Goal: Check status: Check status

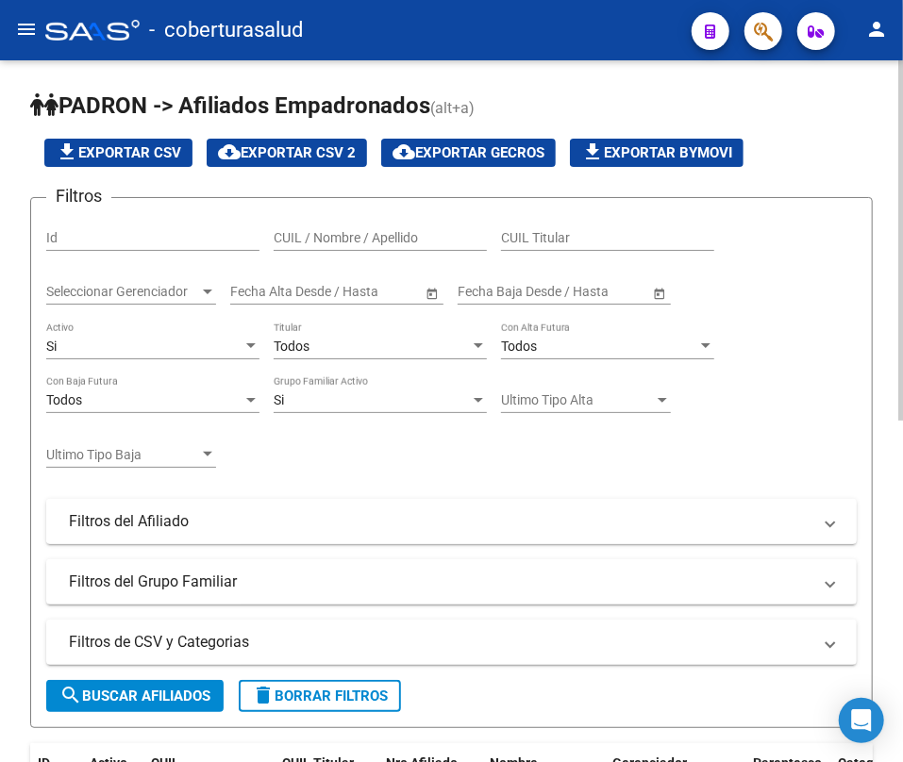
click at [172, 538] on mat-expansion-panel-header "Filtros del Afiliado" at bounding box center [451, 521] width 811 height 45
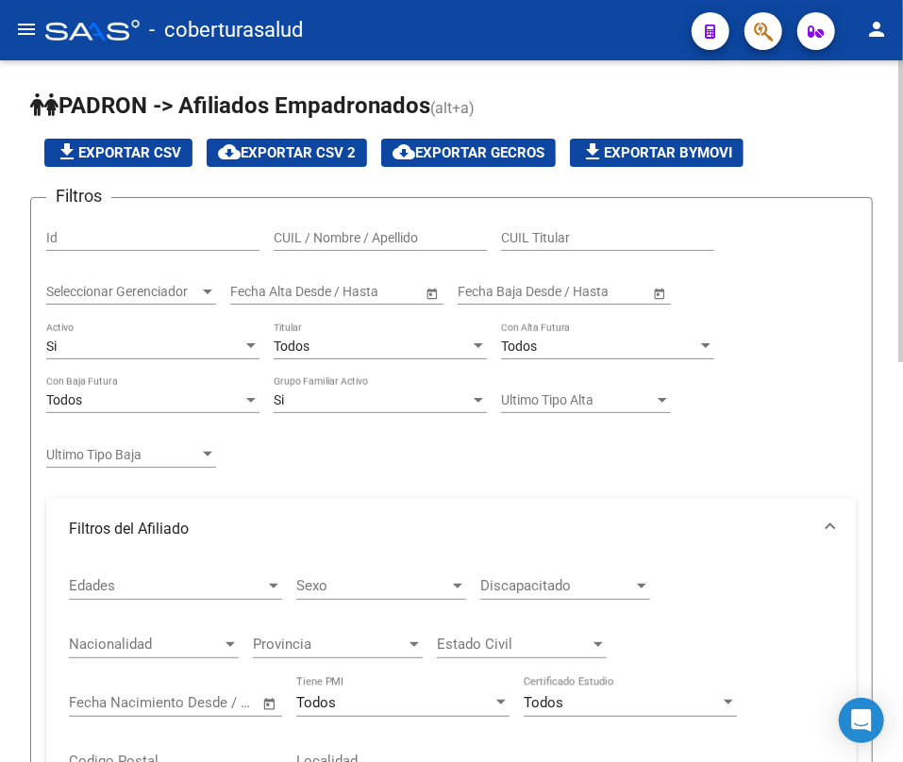
click at [208, 522] on mat-panel-title "Filtros del Afiliado" at bounding box center [440, 529] width 743 height 21
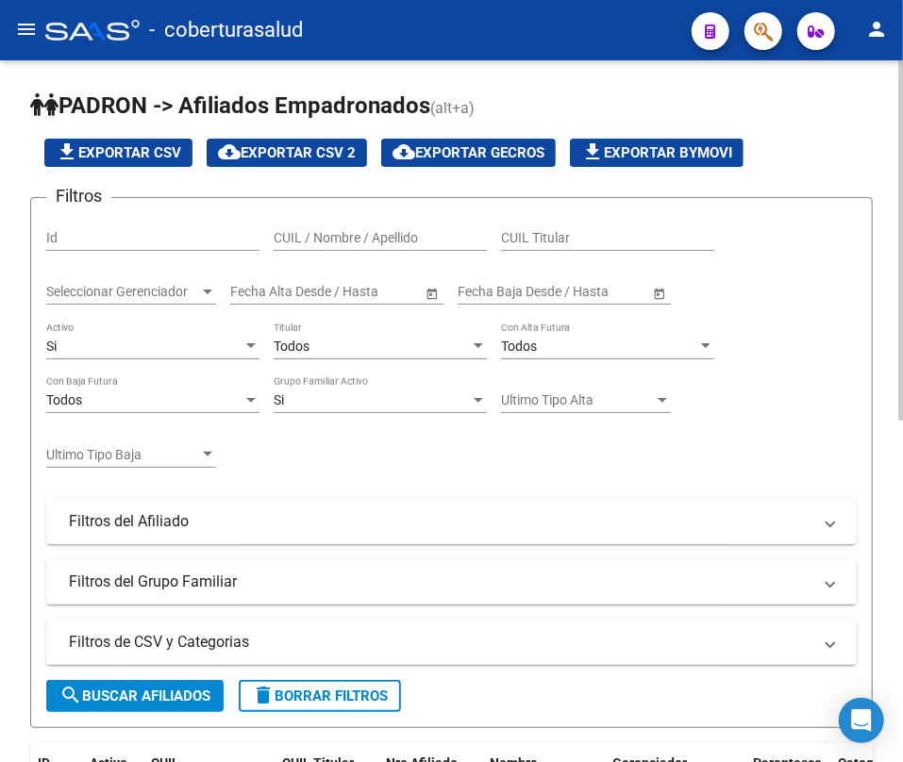
click at [121, 511] on mat-panel-title "Filtros del Afiliado" at bounding box center [440, 521] width 743 height 21
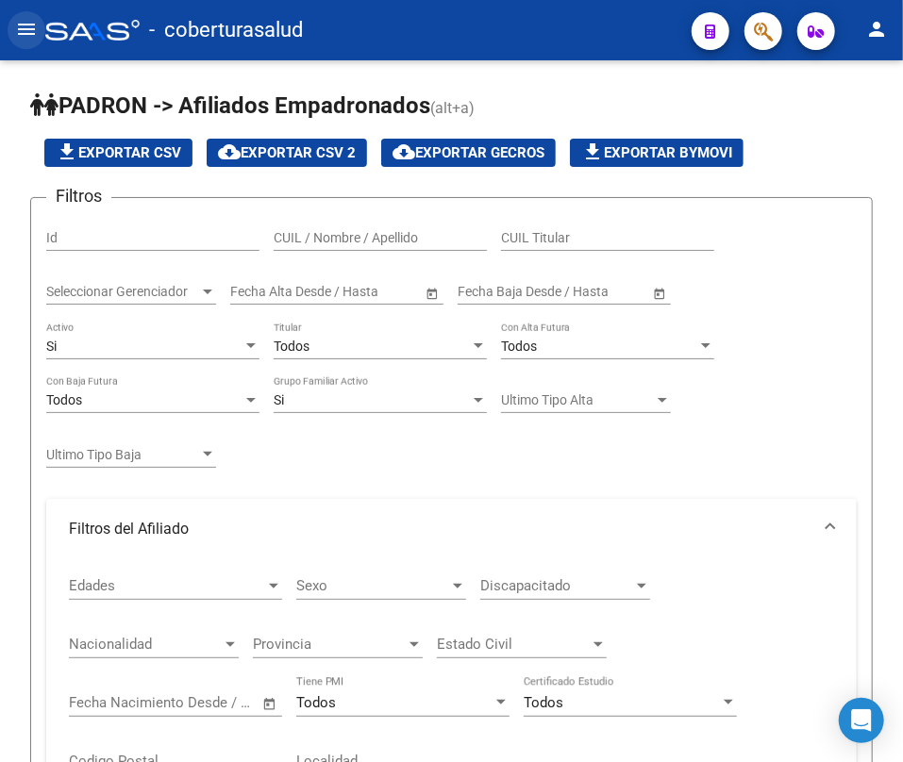
click at [11, 27] on button "menu" at bounding box center [27, 30] width 38 height 38
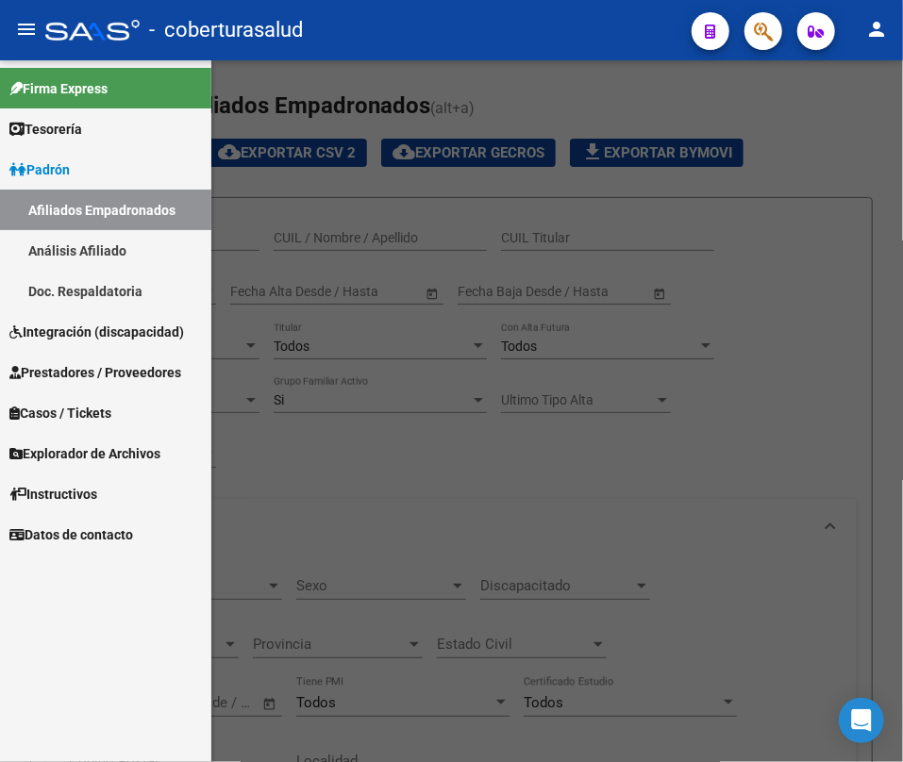
click at [171, 325] on span "Integración (discapacidad)" at bounding box center [96, 332] width 175 height 21
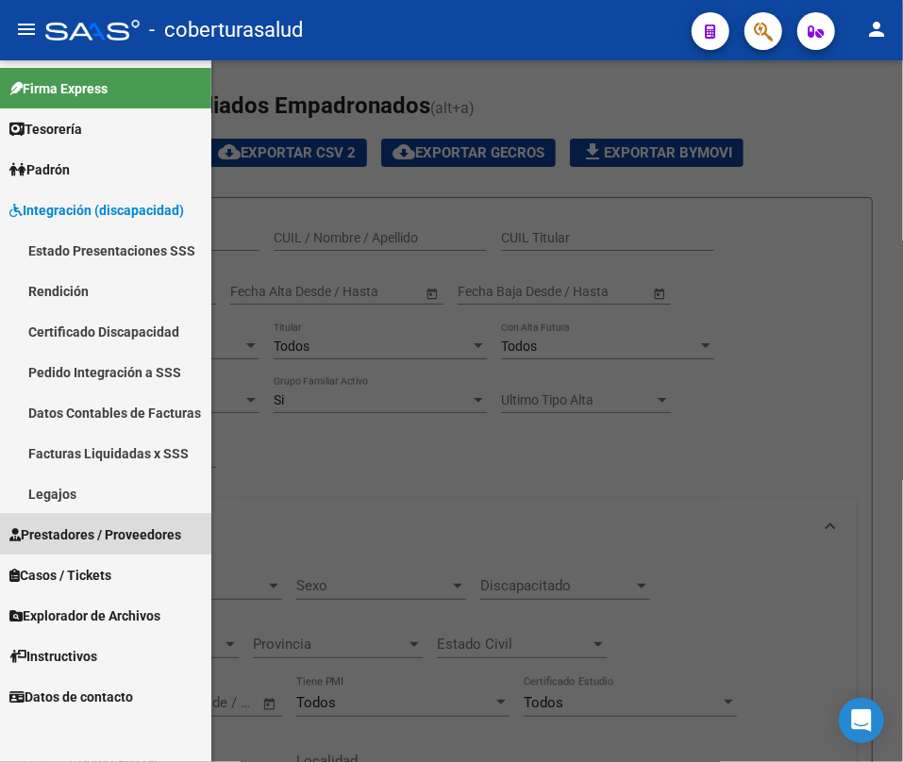
click at [92, 534] on span "Prestadores / Proveedores" at bounding box center [95, 535] width 172 height 21
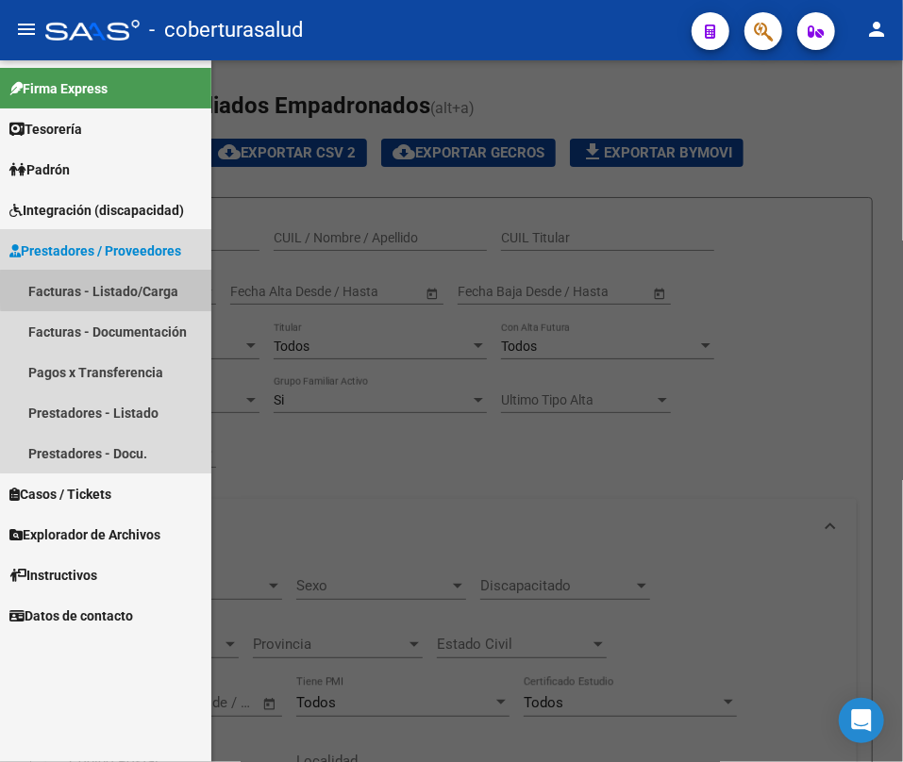
click at [134, 288] on link "Facturas - Listado/Carga" at bounding box center [105, 291] width 211 height 41
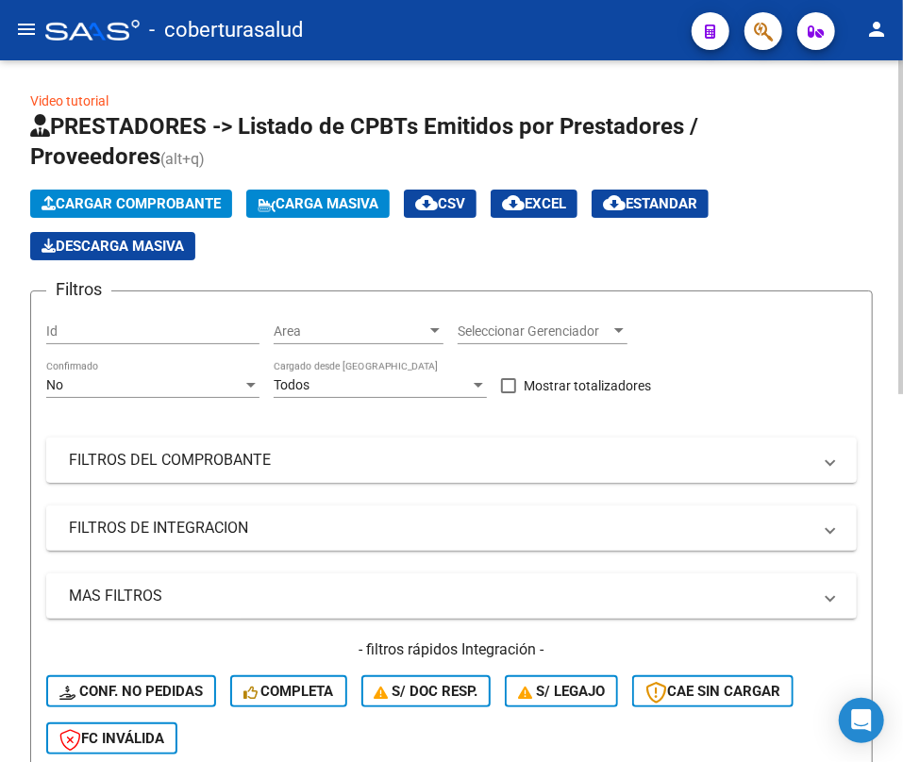
click at [163, 461] on mat-panel-title "FILTROS DEL COMPROBANTE" at bounding box center [440, 460] width 743 height 21
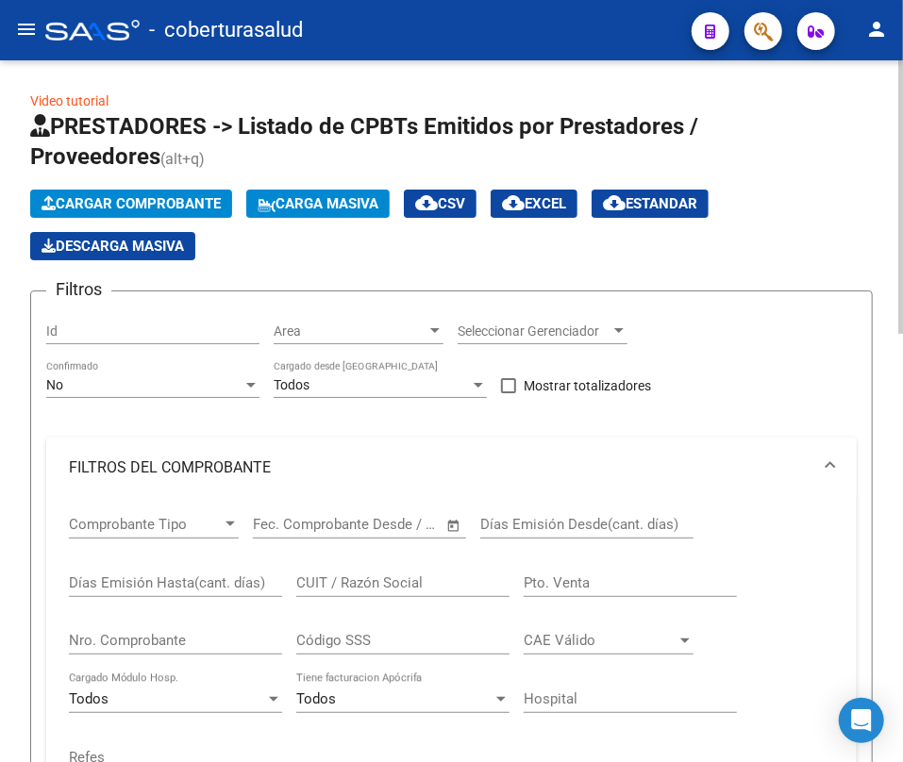
click at [163, 461] on mat-panel-title "FILTROS DEL COMPROBANTE" at bounding box center [440, 468] width 743 height 21
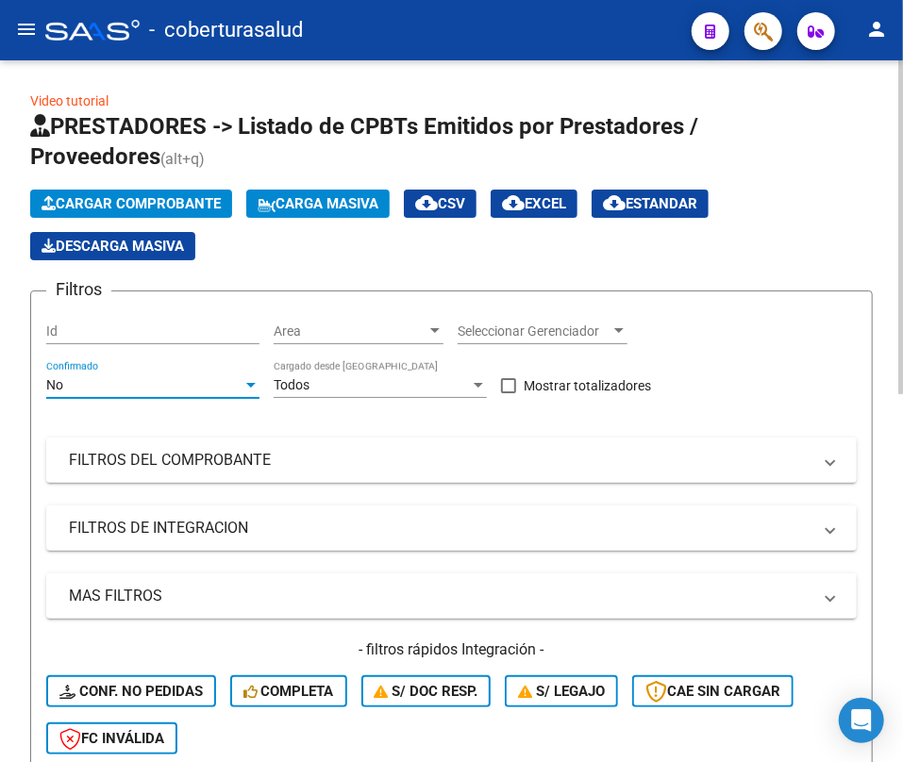
click at [153, 387] on div "No" at bounding box center [144, 385] width 196 height 16
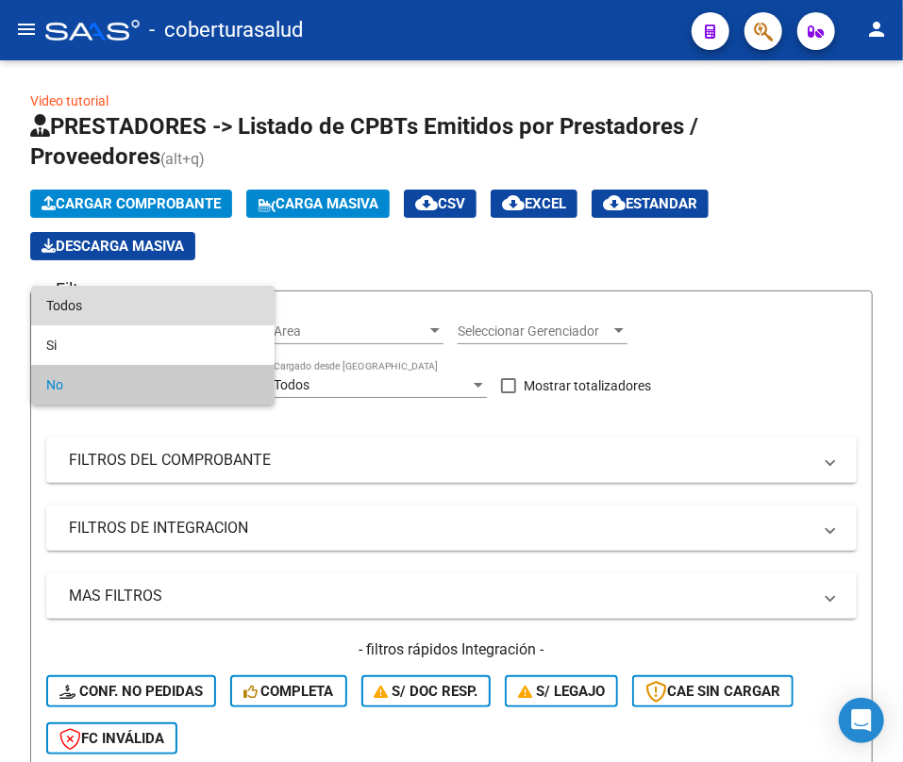
click at [137, 302] on span "Todos" at bounding box center [152, 306] width 213 height 40
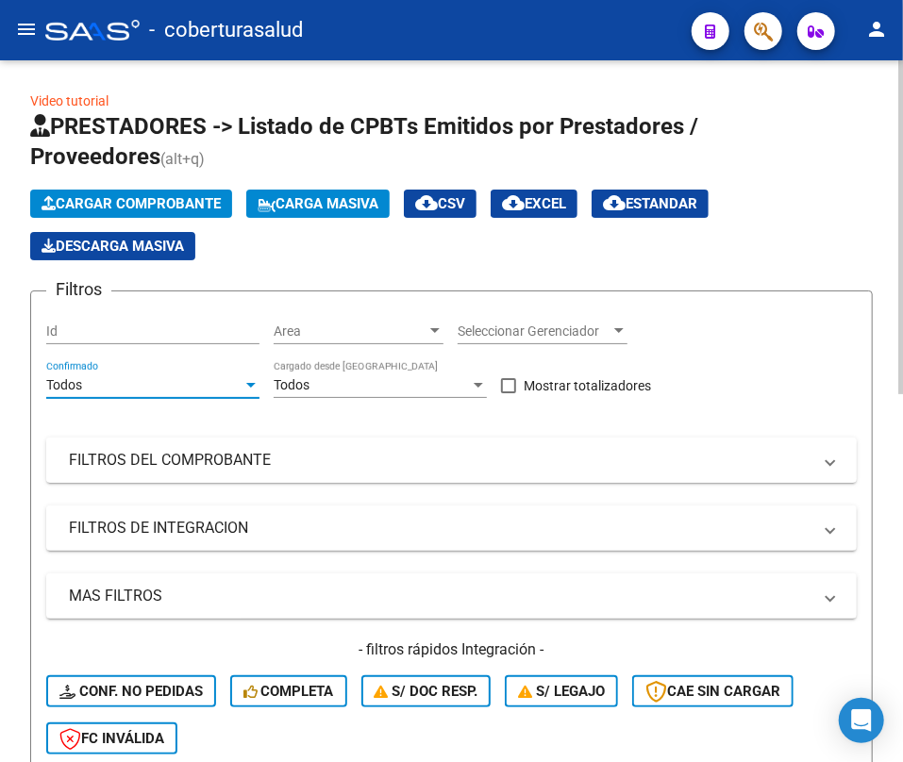
click at [147, 440] on mat-expansion-panel-header "FILTROS DEL COMPROBANTE" at bounding box center [451, 460] width 811 height 45
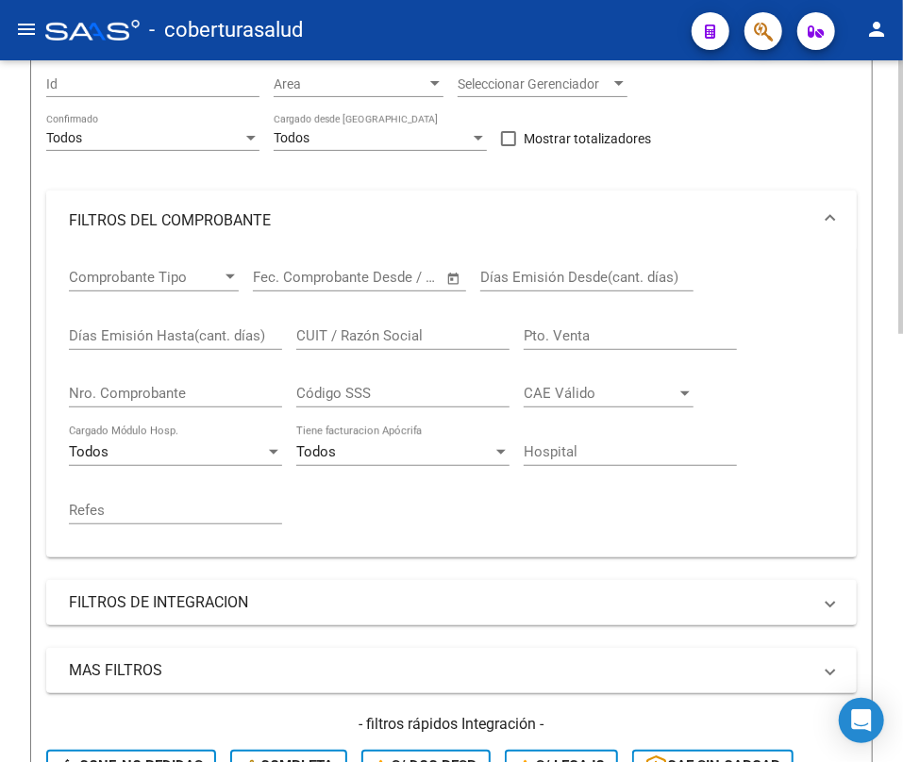
scroll to position [251, 0]
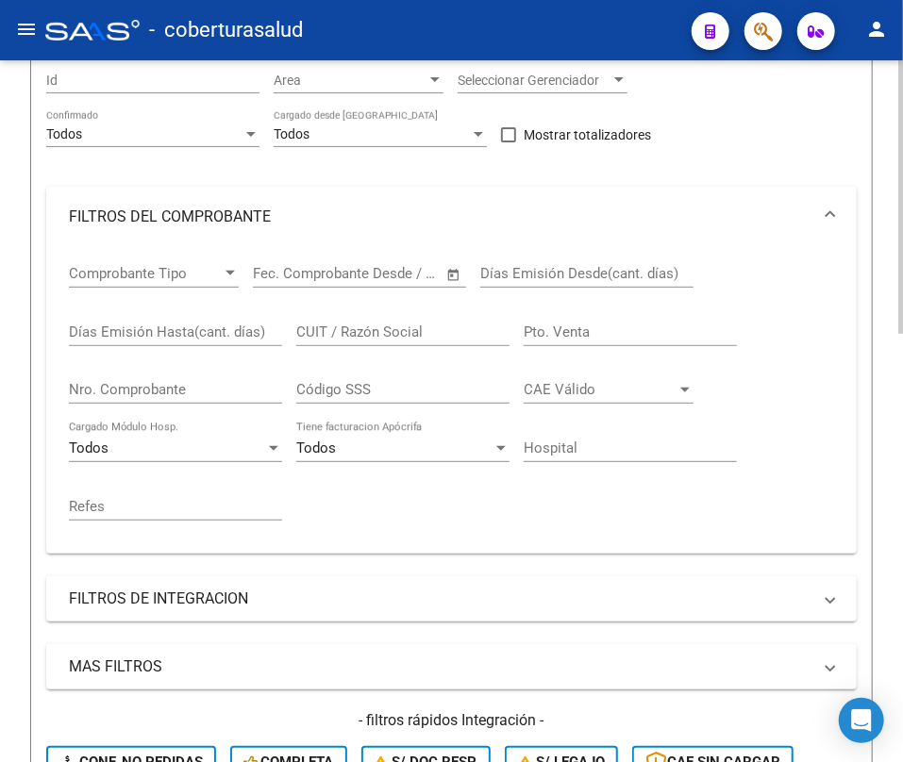
click at [155, 400] on div "Nro. Comprobante" at bounding box center [175, 383] width 213 height 41
click at [143, 393] on input "Nro. Comprobante" at bounding box center [175, 389] width 213 height 17
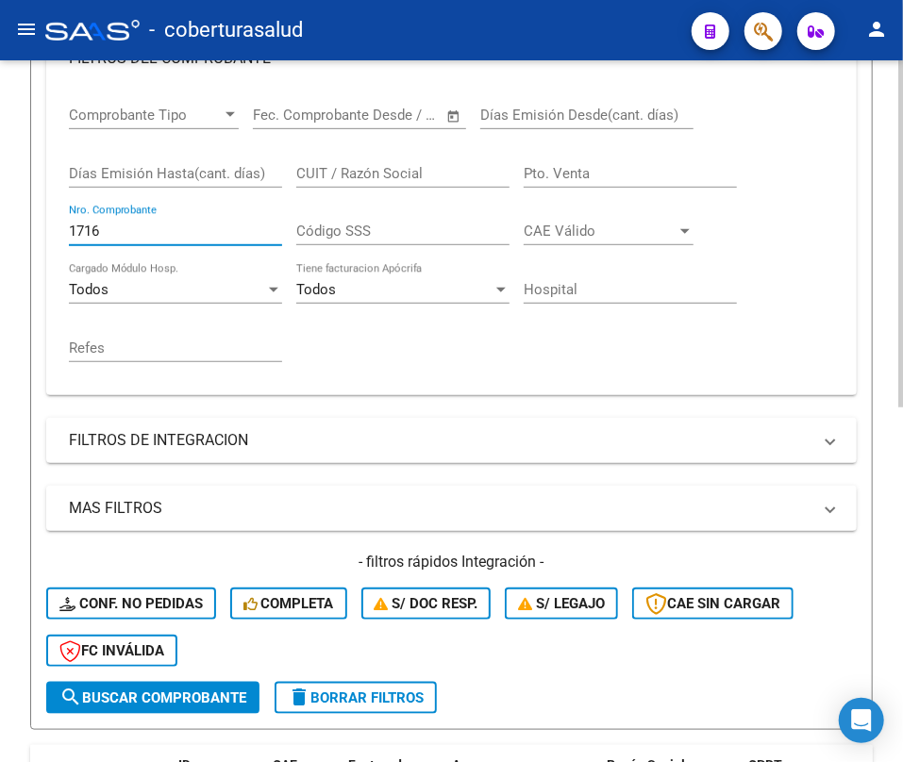
scroll to position [503, 0]
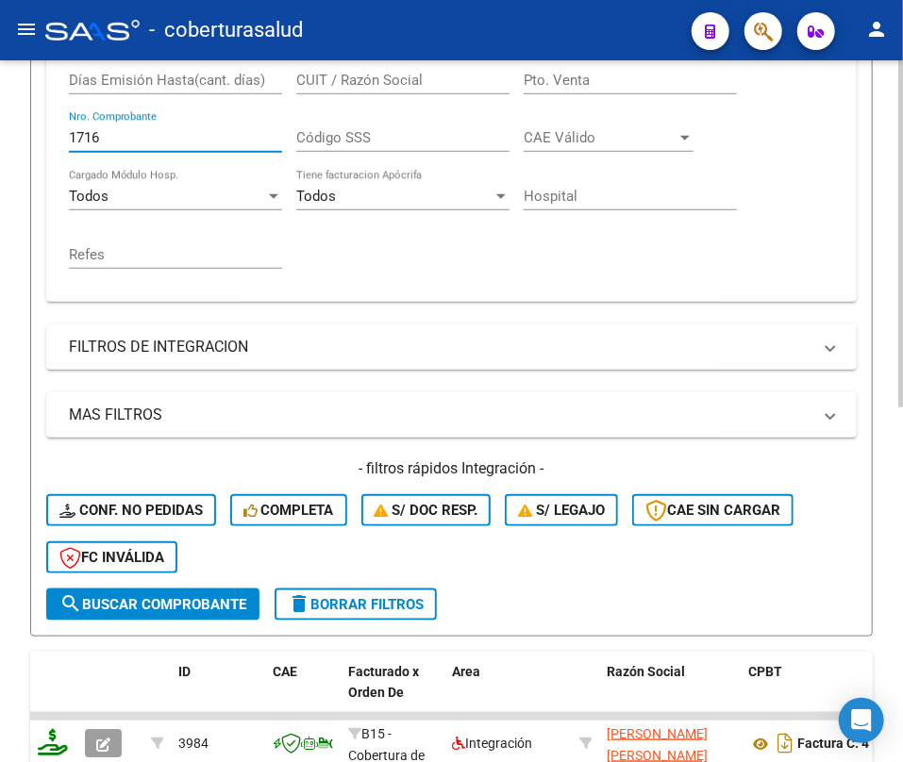
type input "1716"
click at [100, 604] on span "search Buscar Comprobante" at bounding box center [152, 604] width 187 height 17
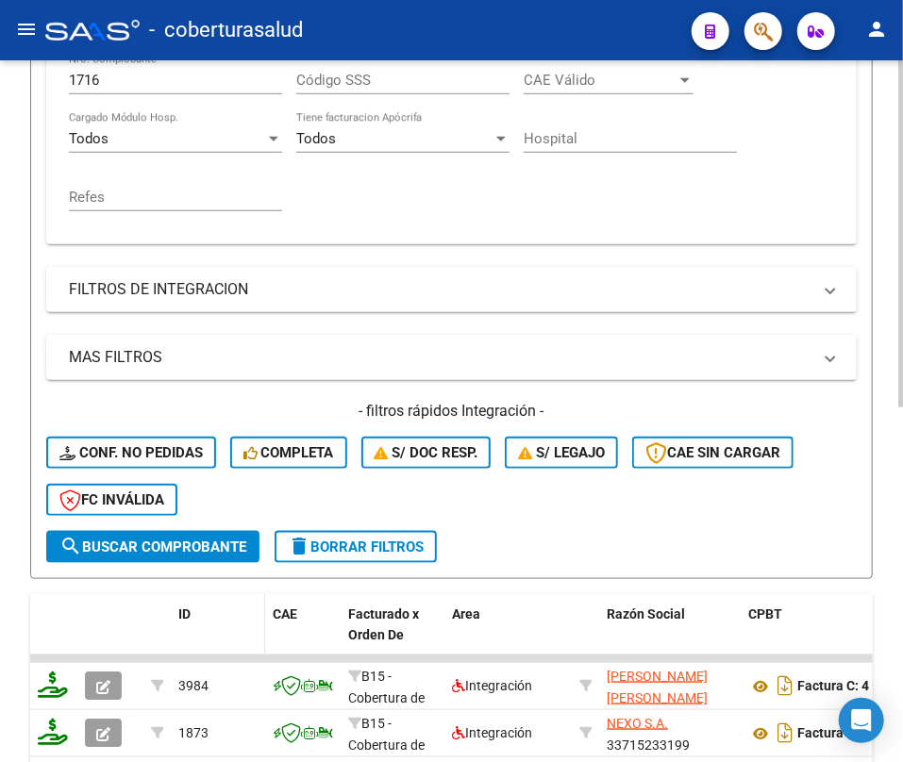
scroll to position [628, 0]
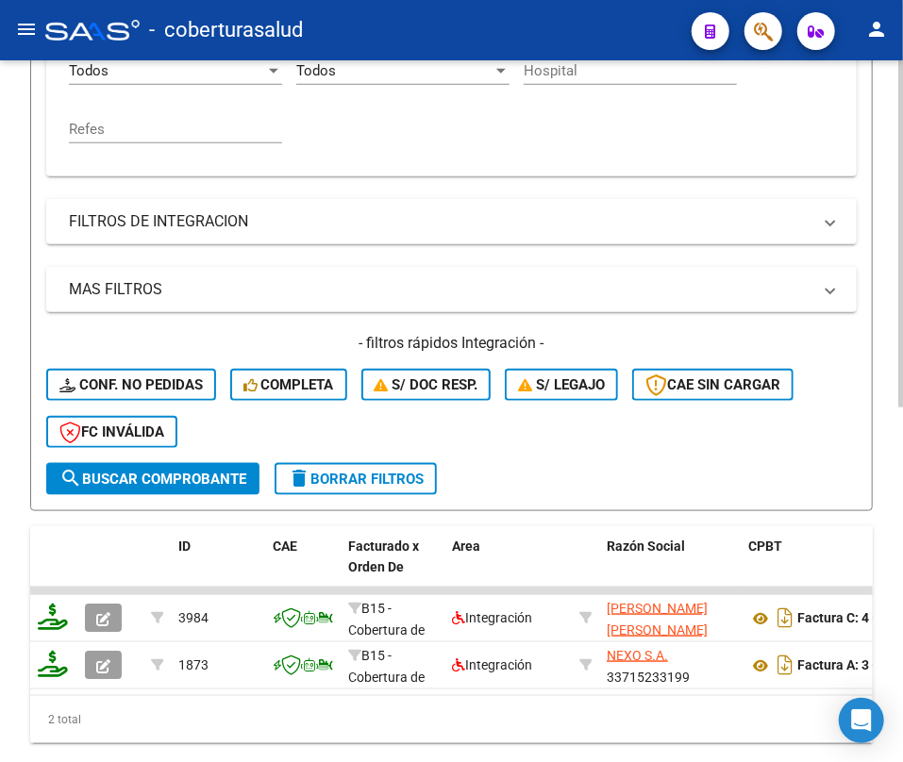
click at [115, 476] on span "search Buscar Comprobante" at bounding box center [152, 479] width 187 height 17
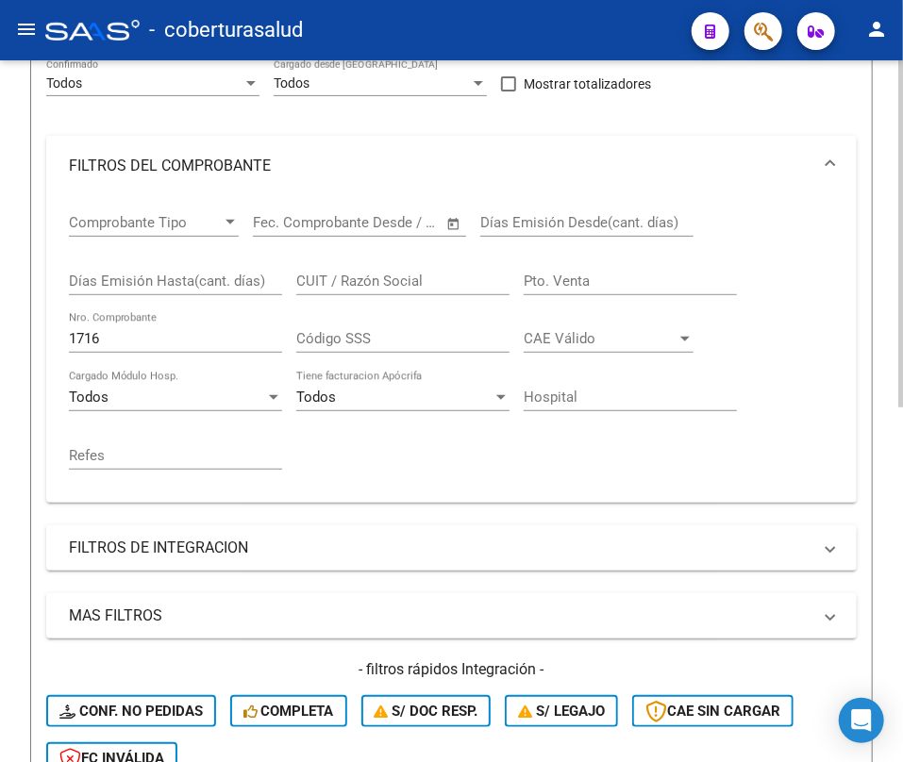
scroll to position [341, 0]
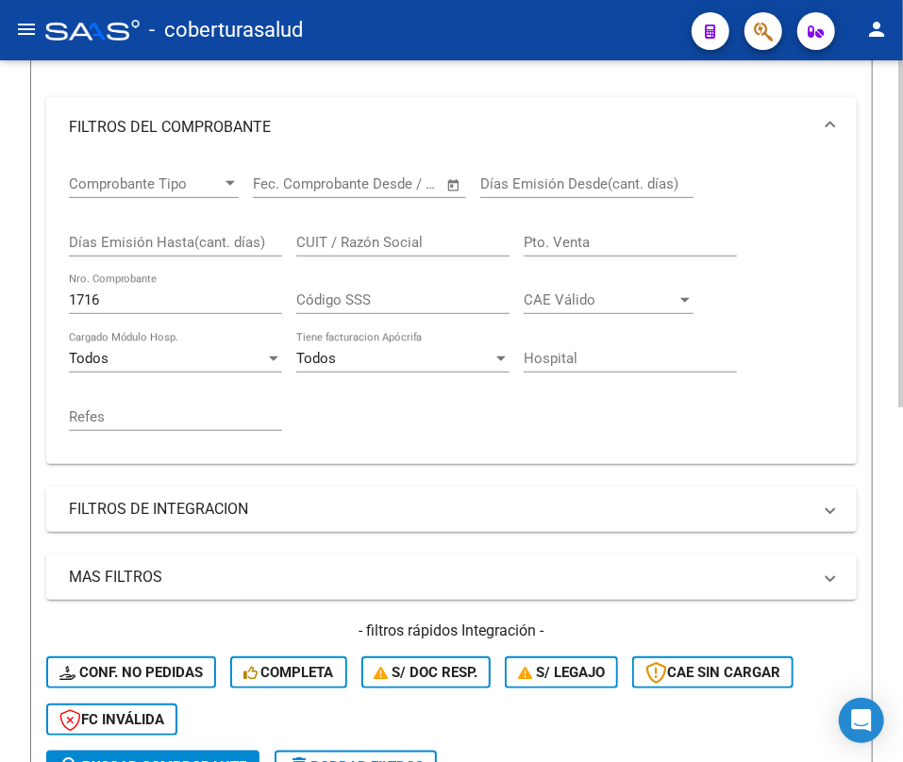
drag, startPoint x: 175, startPoint y: 281, endPoint x: 163, endPoint y: 285, distance: 11.9
click at [163, 285] on div "1716 Nro. Comprobante" at bounding box center [175, 294] width 213 height 41
drag, startPoint x: 138, startPoint y: 304, endPoint x: -8, endPoint y: 336, distance: 148.8
click at [0, 336] on html "menu - coberturasalud person Firma Express Tesorería Extractos Procesados (csv)…" at bounding box center [451, 381] width 903 height 762
click at [402, 238] on input "CUIT / Razón Social" at bounding box center [402, 242] width 213 height 17
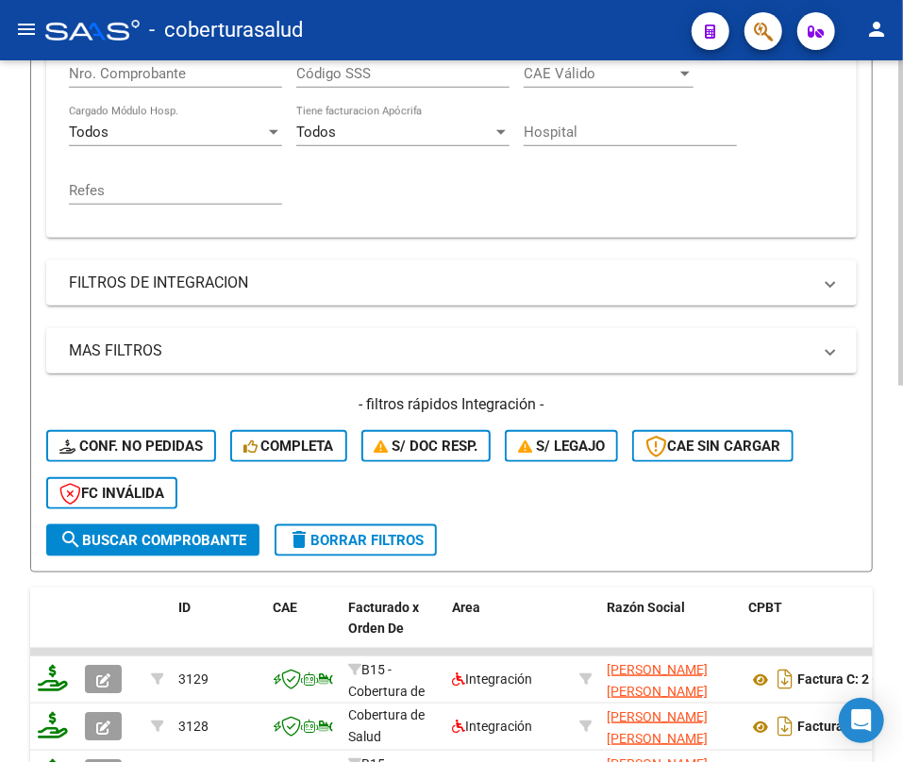
scroll to position [593, 0]
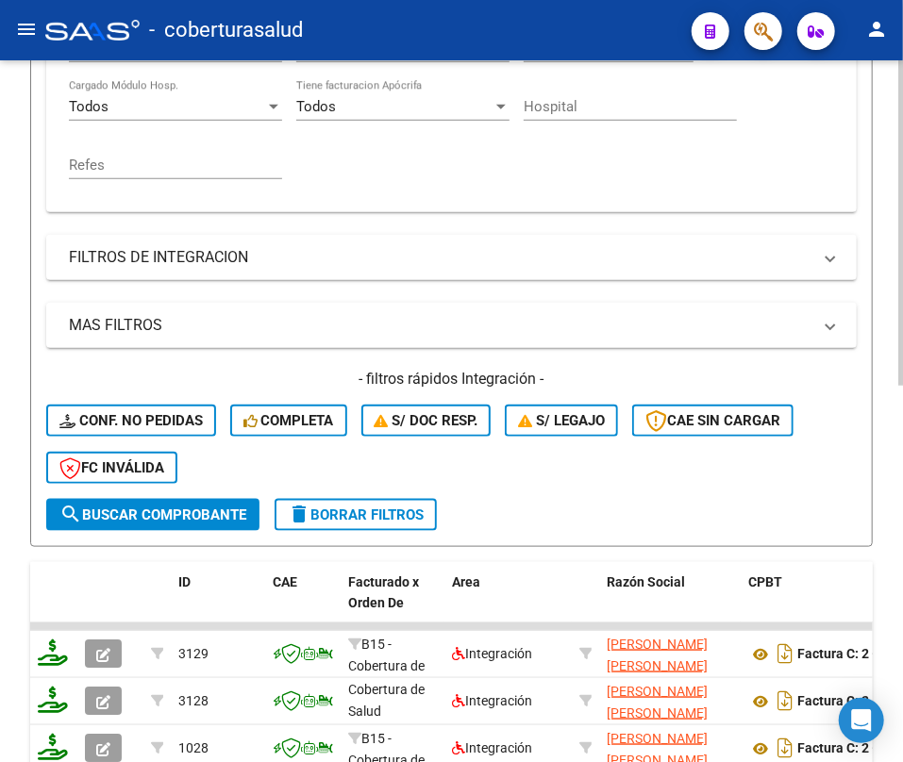
type input "23237153464"
click at [189, 507] on span "search Buscar Comprobante" at bounding box center [152, 515] width 187 height 17
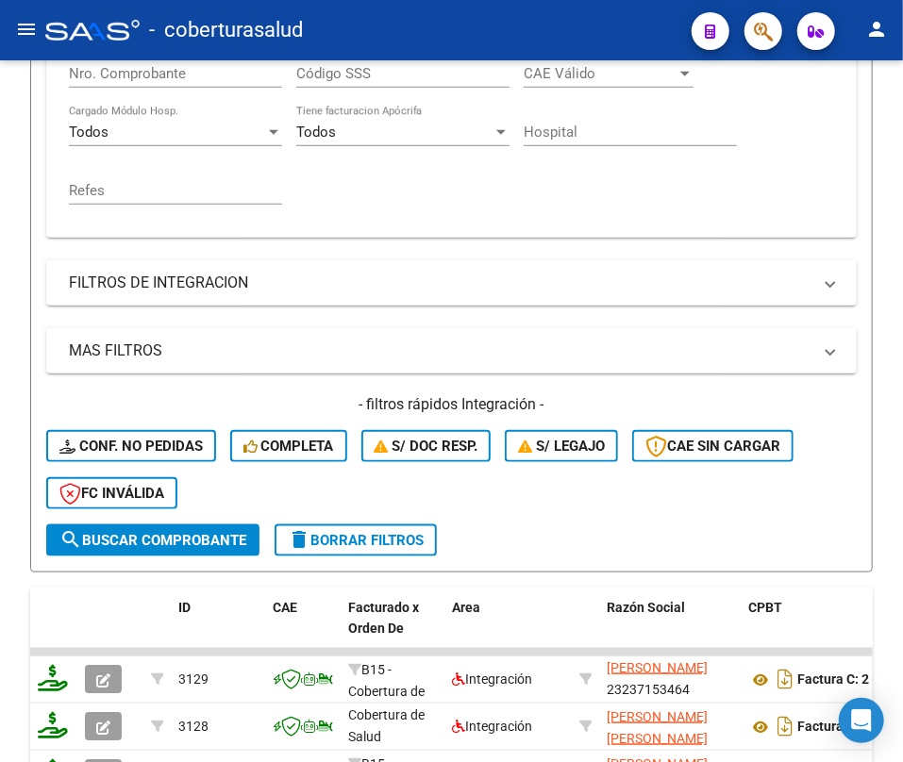
scroll to position [560, 0]
